Goal: Consume media (video, audio): Consume media (video, audio)

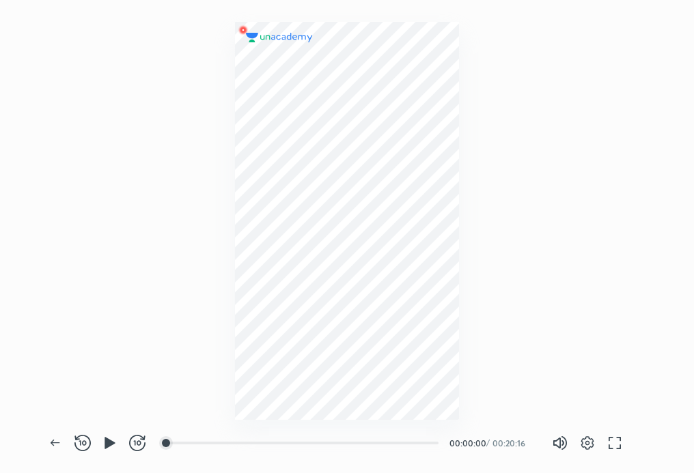
scroll to position [473, 694]
click at [106, 442] on icon "button" at bounding box center [109, 443] width 10 height 12
click at [58, 440] on icon "button" at bounding box center [55, 443] width 16 height 16
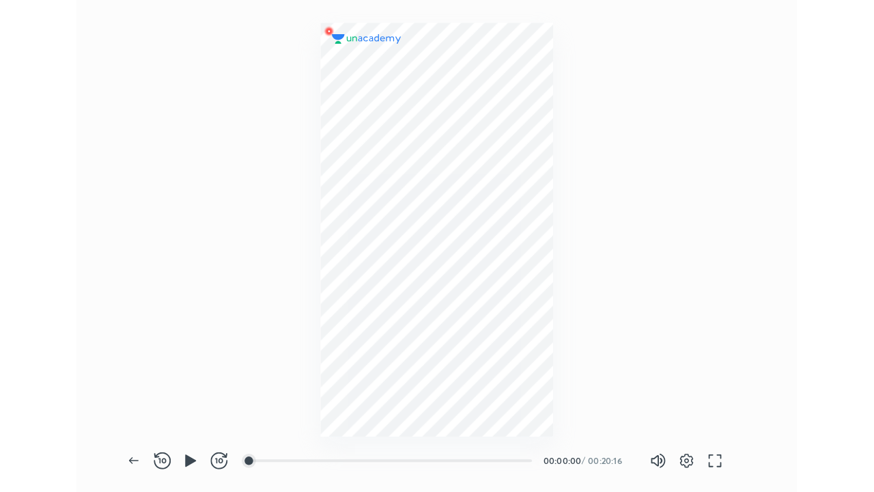
scroll to position [473, 694]
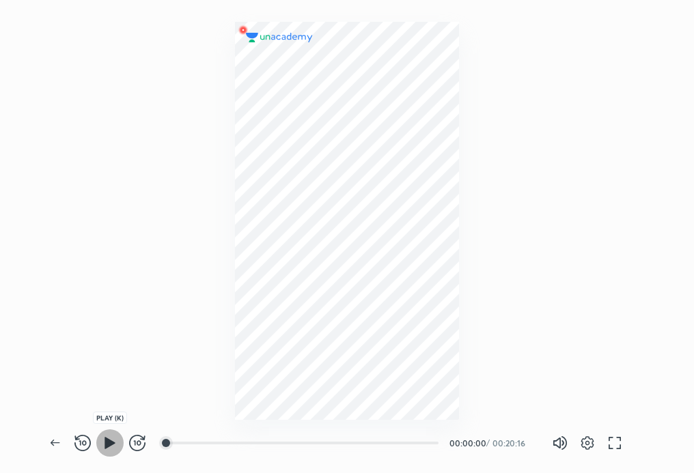
click at [102, 453] on button "button" at bounding box center [109, 442] width 27 height 27
click at [615, 436] on icon "button" at bounding box center [614, 443] width 16 height 16
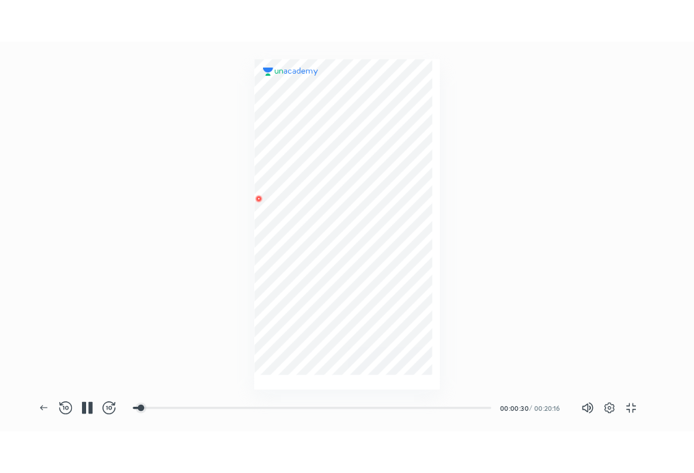
scroll to position [492, 874]
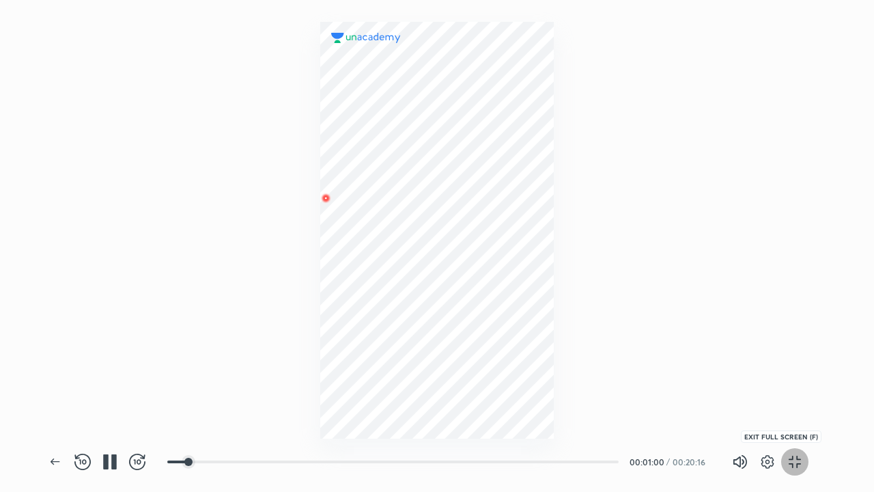
click at [693, 461] on icon "button" at bounding box center [795, 461] width 16 height 16
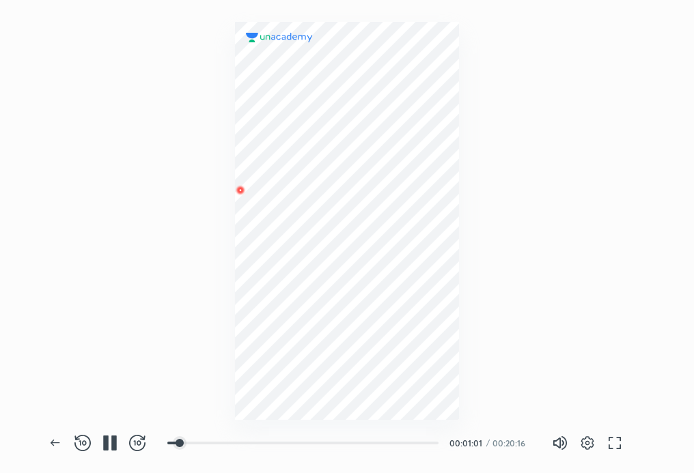
scroll to position [473, 694]
click at [455, 186] on div at bounding box center [347, 221] width 224 height 398
click at [113, 442] on icon "button" at bounding box center [113, 443] width 5 height 15
click at [52, 441] on icon "button" at bounding box center [55, 443] width 16 height 16
